Goal: Task Accomplishment & Management: Manage account settings

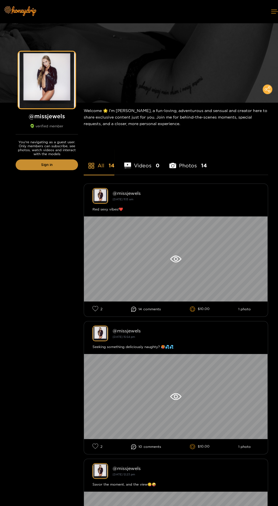
click at [50, 164] on link "Sign in" at bounding box center [47, 164] width 62 height 11
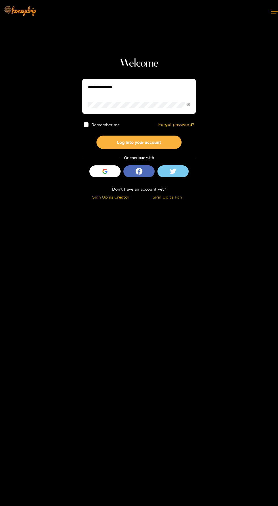
click at [147, 87] on input "text" at bounding box center [138, 87] width 113 height 17
type input "****"
click at [96, 136] on button "Log into your account" at bounding box center [138, 142] width 85 height 13
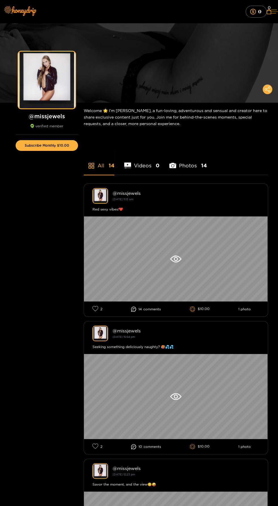
click at [271, 11] on icon at bounding box center [274, 11] width 7 height 3
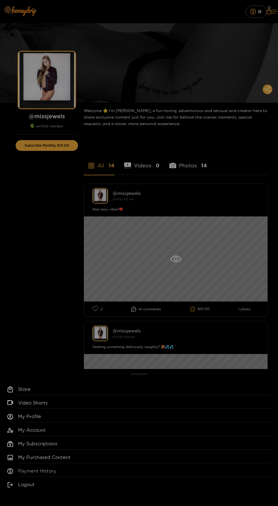
click at [60, 471] on link "Payment History" at bounding box center [144, 471] width 253 height 9
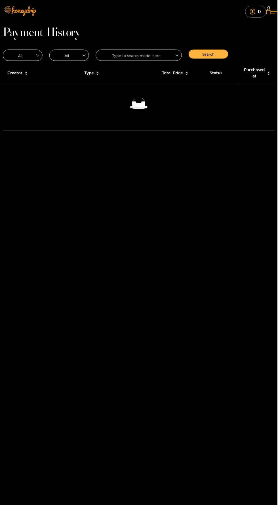
click at [271, 11] on icon at bounding box center [274, 11] width 7 height 3
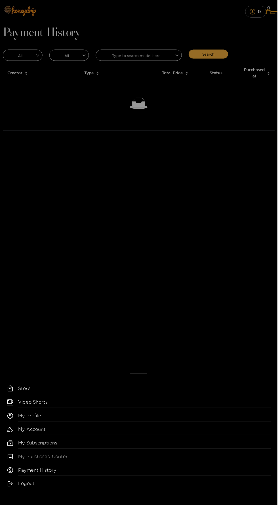
click at [65, 459] on link "My Purchased Content" at bounding box center [144, 458] width 253 height 9
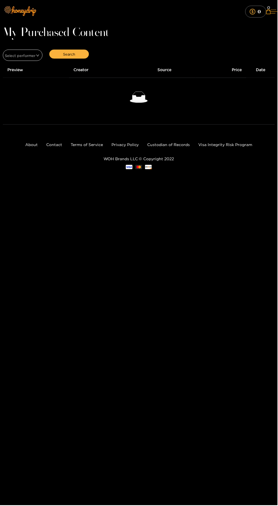
click at [274, 4] on button at bounding box center [274, 11] width 7 height 15
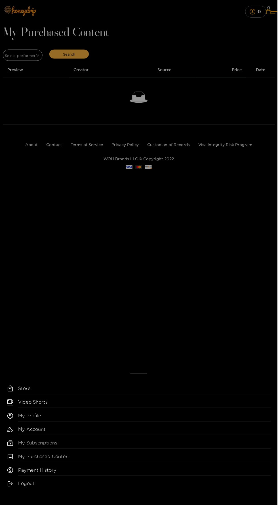
click at [61, 445] on link "My Subscriptions" at bounding box center [144, 444] width 253 height 9
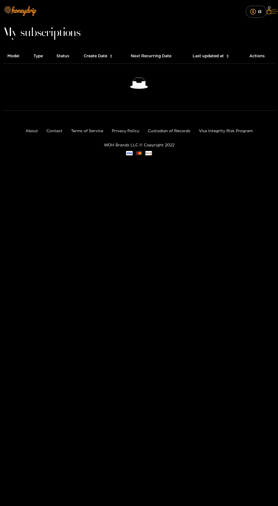
click at [271, 11] on icon at bounding box center [274, 11] width 7 height 3
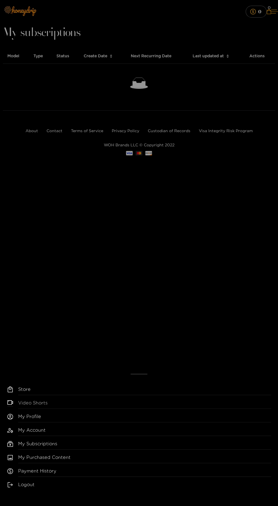
click at [41, 403] on link "Video Shorts" at bounding box center [144, 403] width 253 height 9
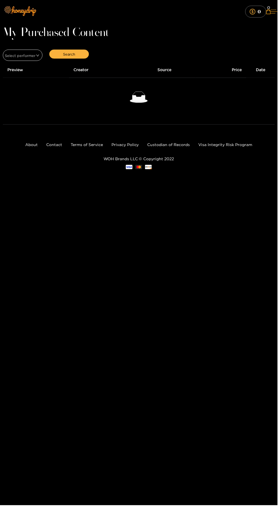
click at [271, 11] on icon at bounding box center [274, 11] width 7 height 3
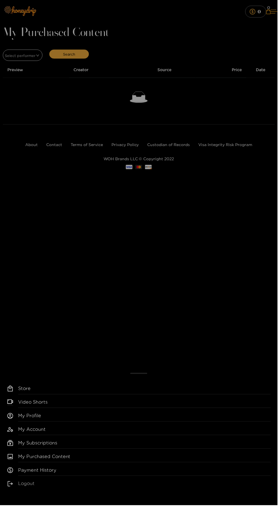
click at [35, 486] on link "Logout" at bounding box center [144, 485] width 253 height 9
